Goal: Transaction & Acquisition: Download file/media

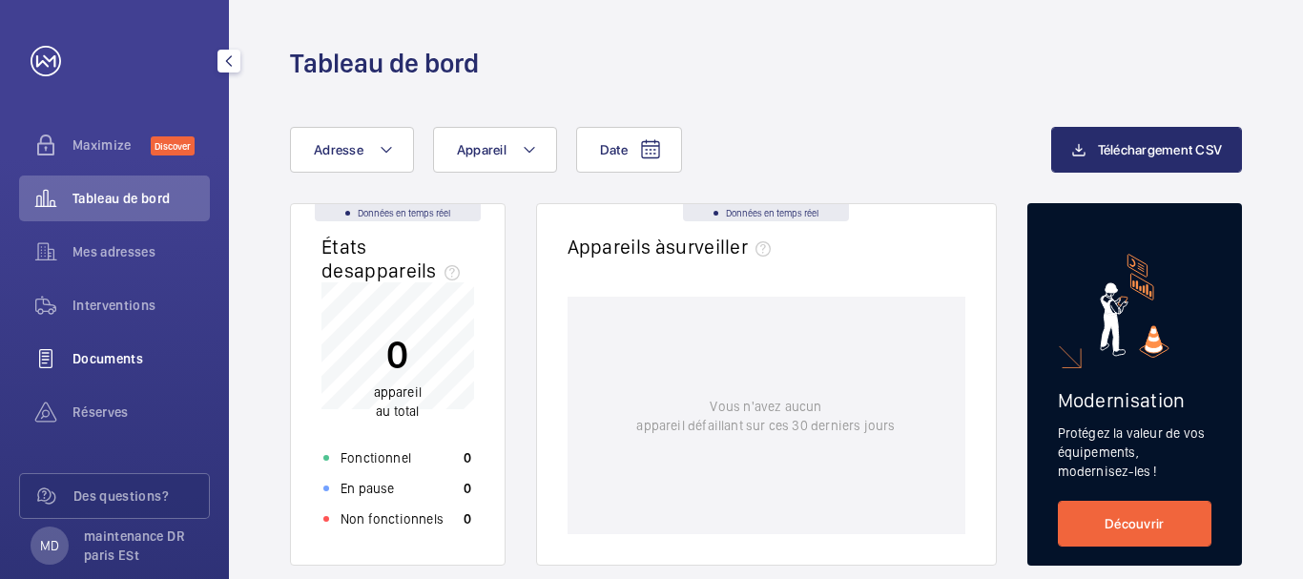
click at [112, 352] on span "Documents" at bounding box center [141, 358] width 137 height 19
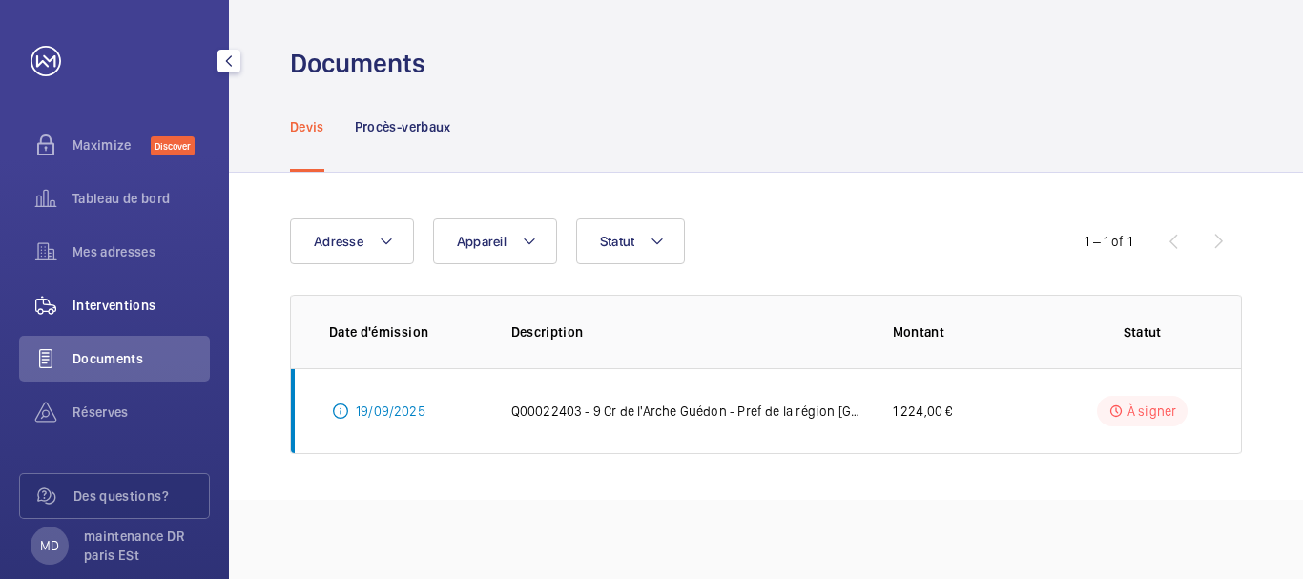
click at [112, 306] on span "Interventions" at bounding box center [141, 305] width 137 height 19
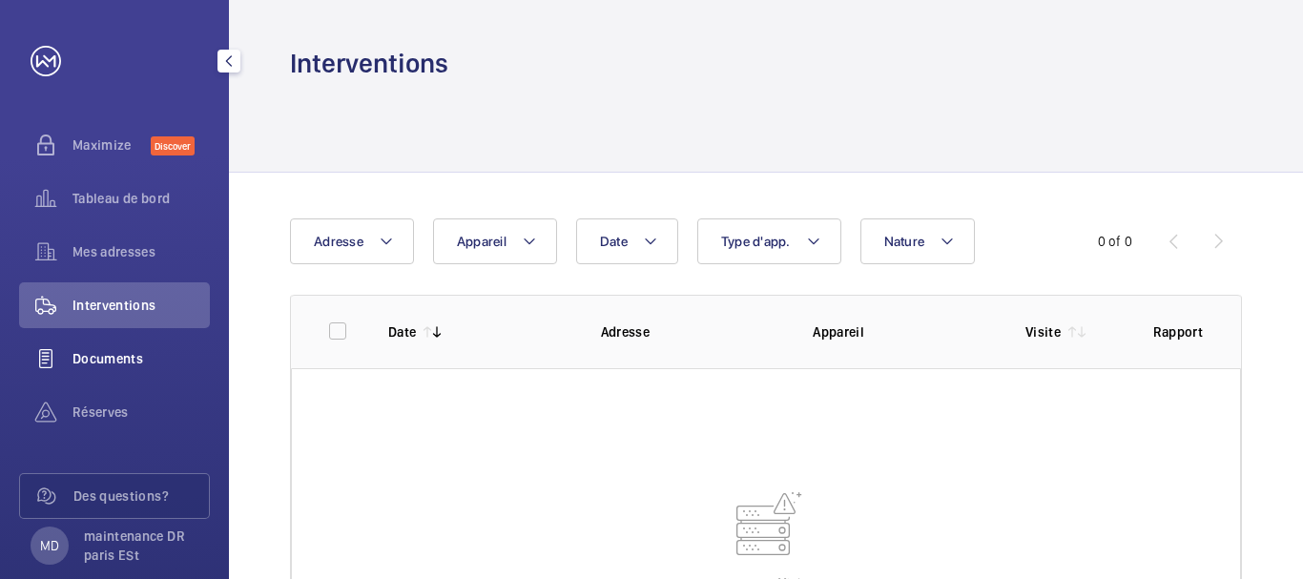
click at [106, 347] on div "Documents" at bounding box center [114, 359] width 191 height 46
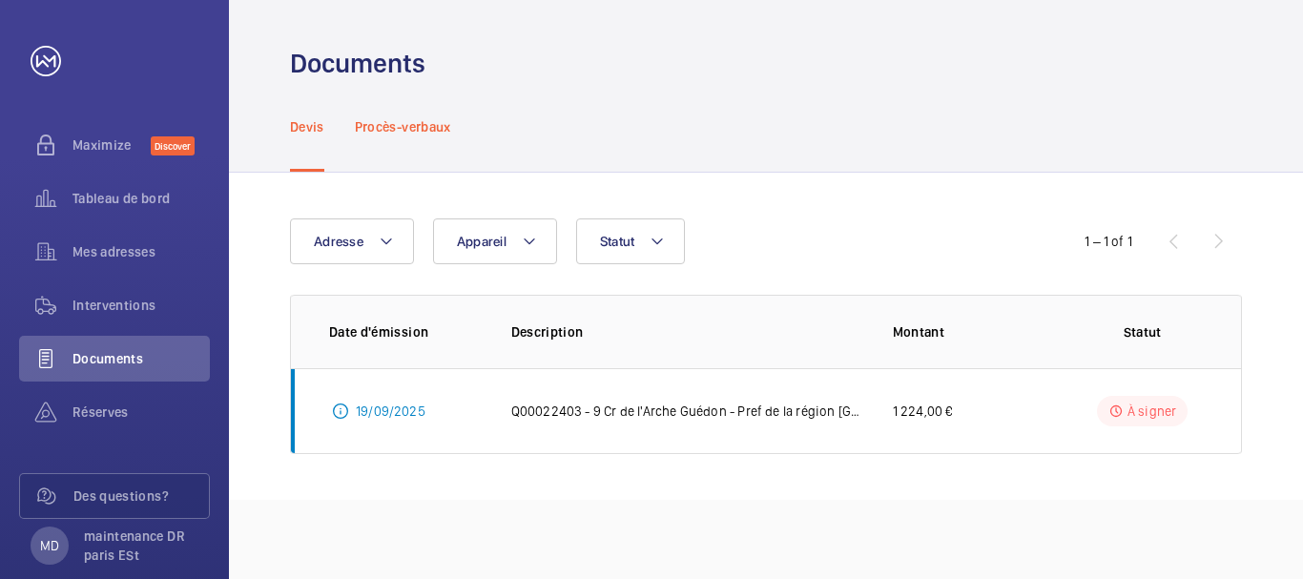
click at [432, 131] on p "Procès-verbaux" at bounding box center [403, 126] width 96 height 19
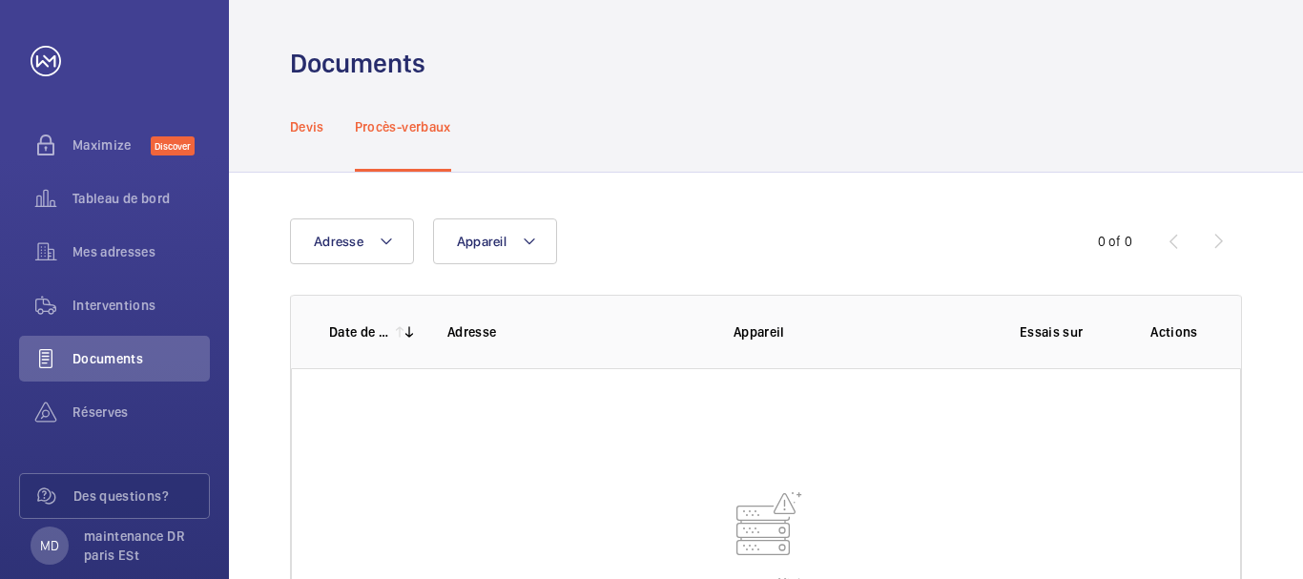
click at [316, 127] on p "Devis" at bounding box center [307, 126] width 34 height 19
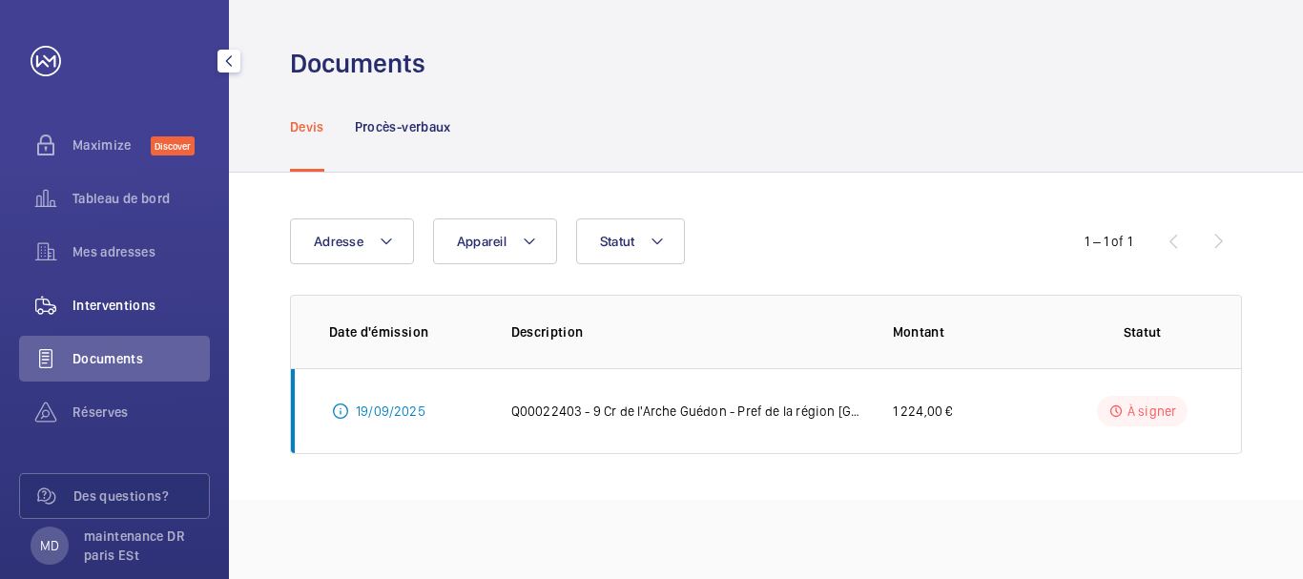
click at [112, 309] on span "Interventions" at bounding box center [141, 305] width 137 height 19
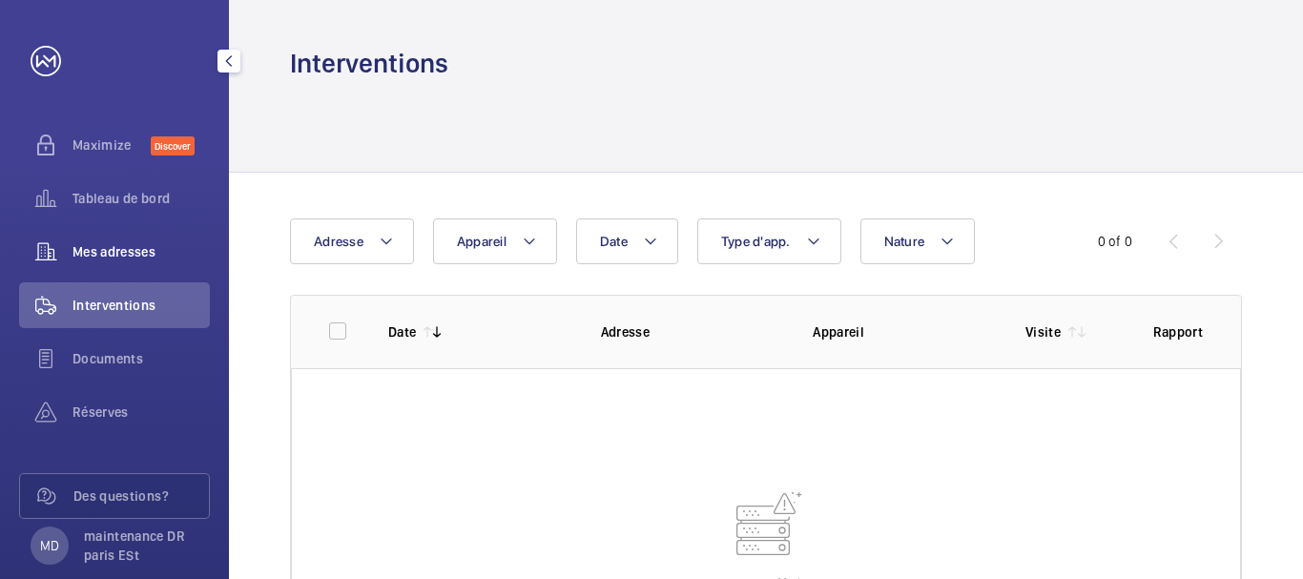
click at [127, 258] on span "Mes adresses" at bounding box center [141, 251] width 137 height 19
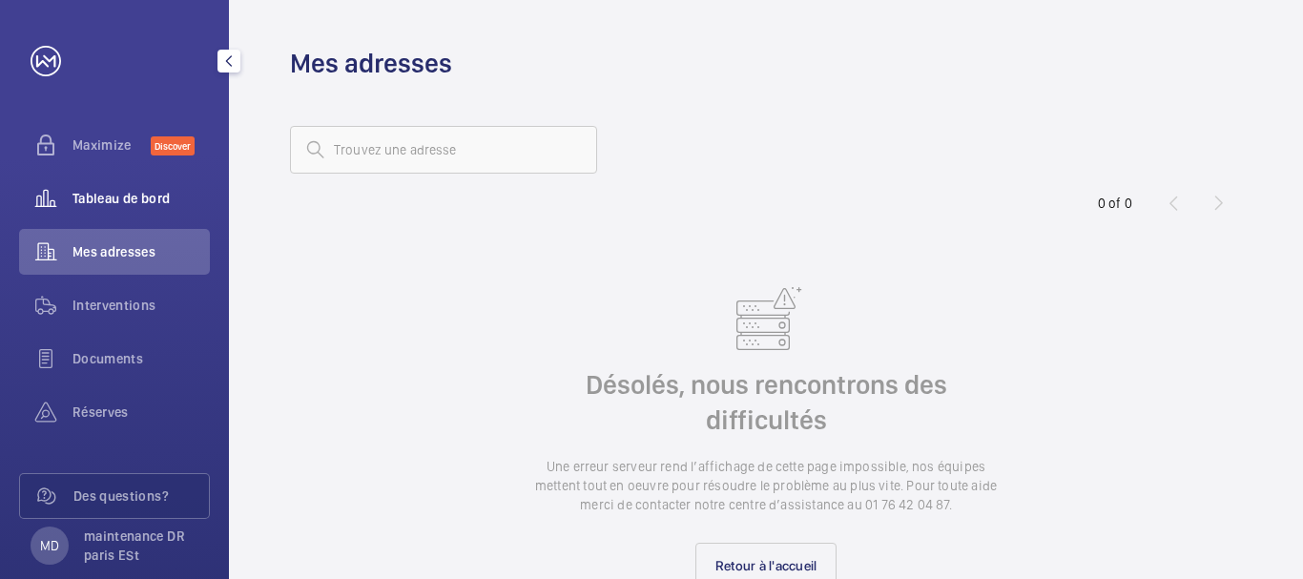
click at [141, 197] on span "Tableau de bord" at bounding box center [141, 198] width 137 height 19
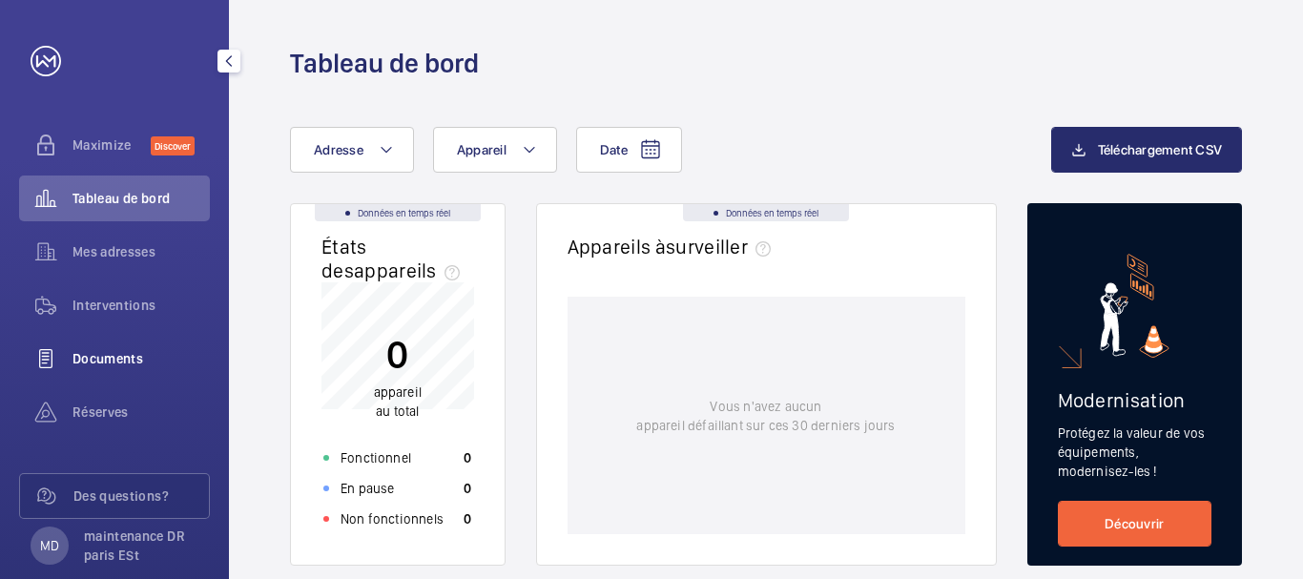
click at [122, 358] on span "Documents" at bounding box center [141, 358] width 137 height 19
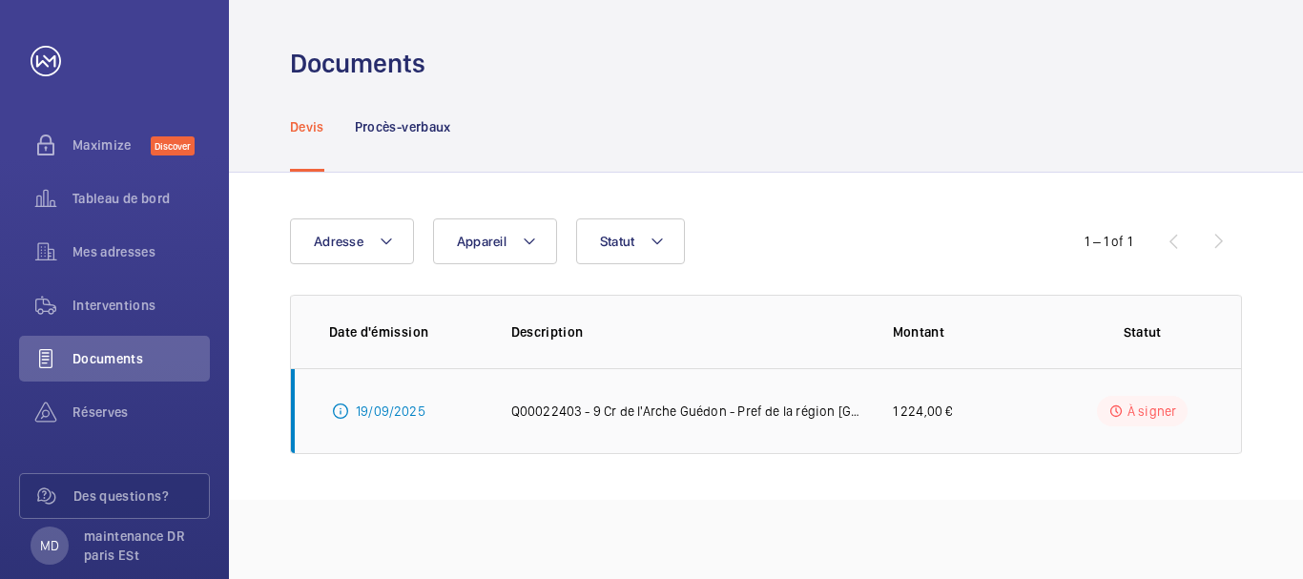
click at [627, 410] on p "Q00022403 - 9 Cr de l'Arche Guédon - Pref de la région [GEOGRAPHIC_DATA] Repris…" at bounding box center [686, 411] width 351 height 19
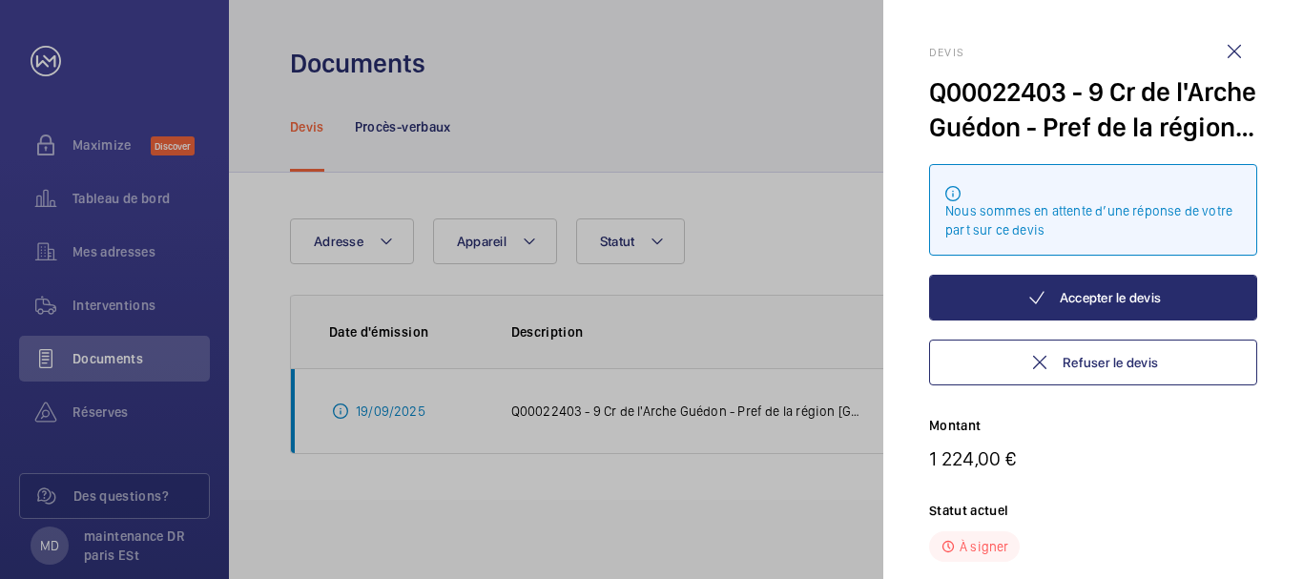
scroll to position [285, 0]
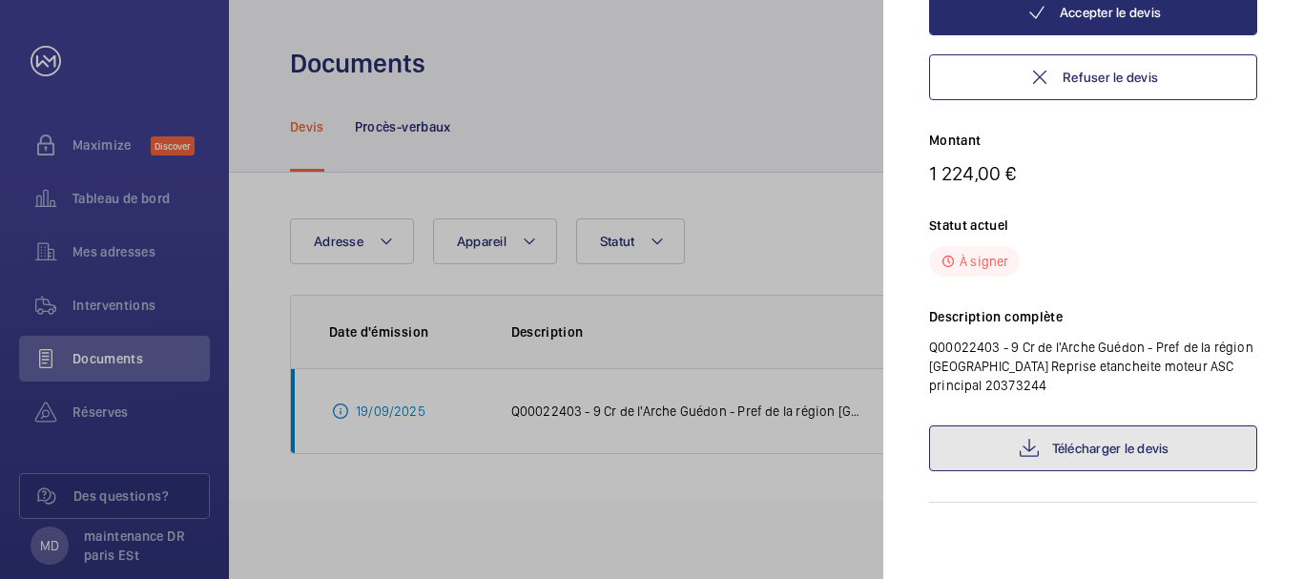
click at [1076, 449] on link "Télécharger le devis" at bounding box center [1093, 449] width 328 height 46
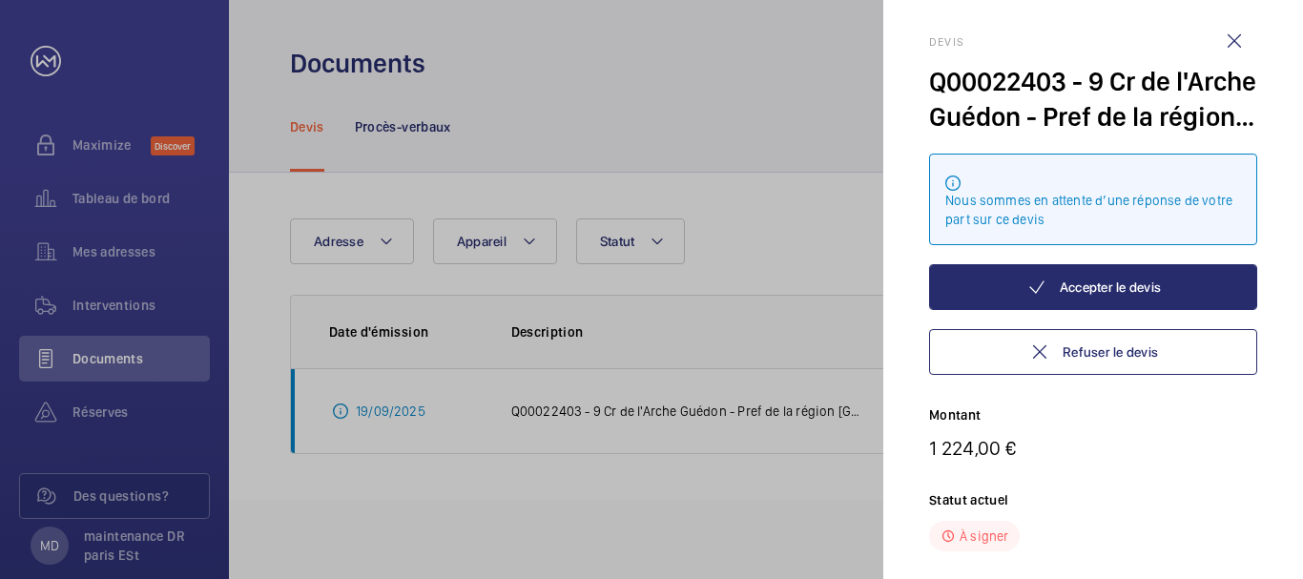
scroll to position [0, 0]
